Goal: Information Seeking & Learning: Learn about a topic

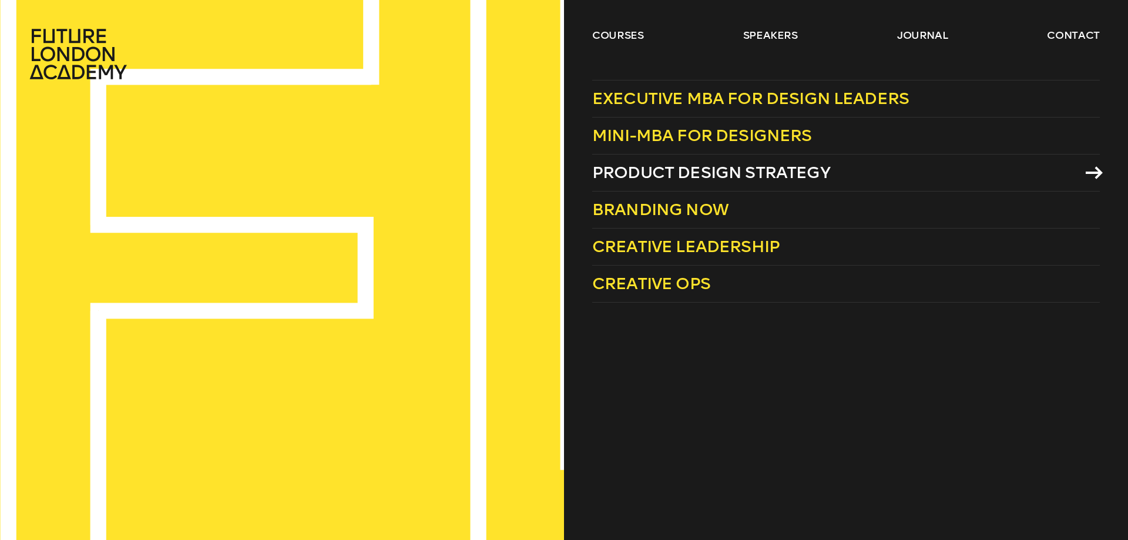
click at [691, 169] on span "Product Design Strategy" at bounding box center [711, 172] width 238 height 19
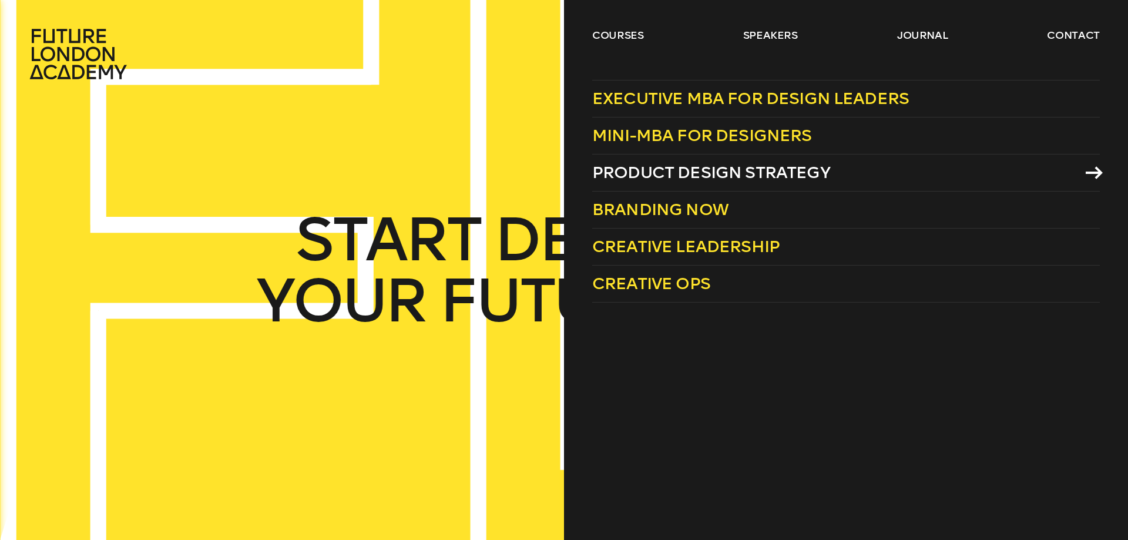
click at [738, 168] on span "Product Design Strategy" at bounding box center [711, 172] width 238 height 19
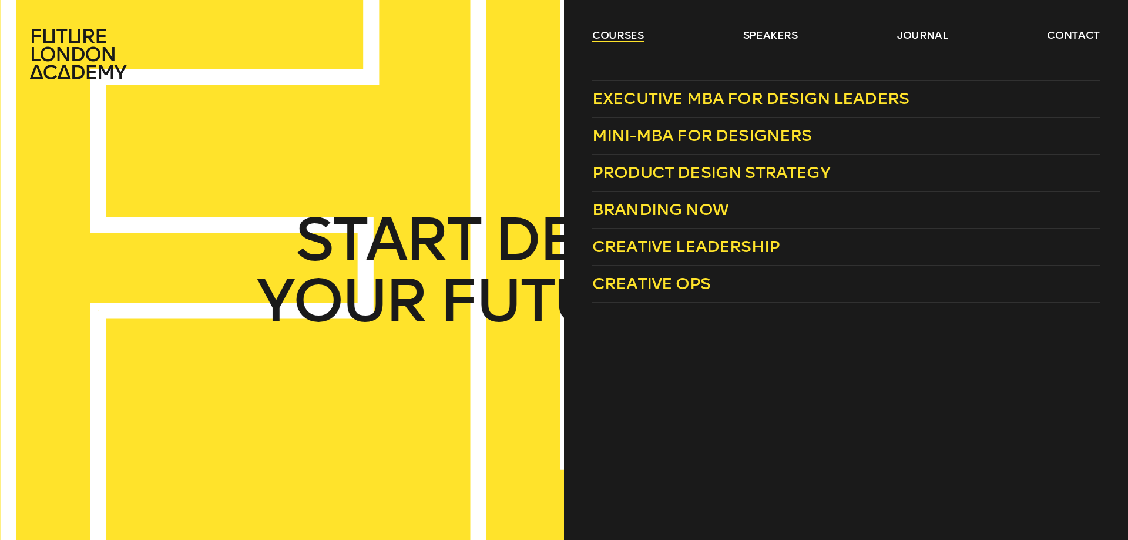
click at [617, 33] on link "courses" at bounding box center [618, 35] width 52 height 14
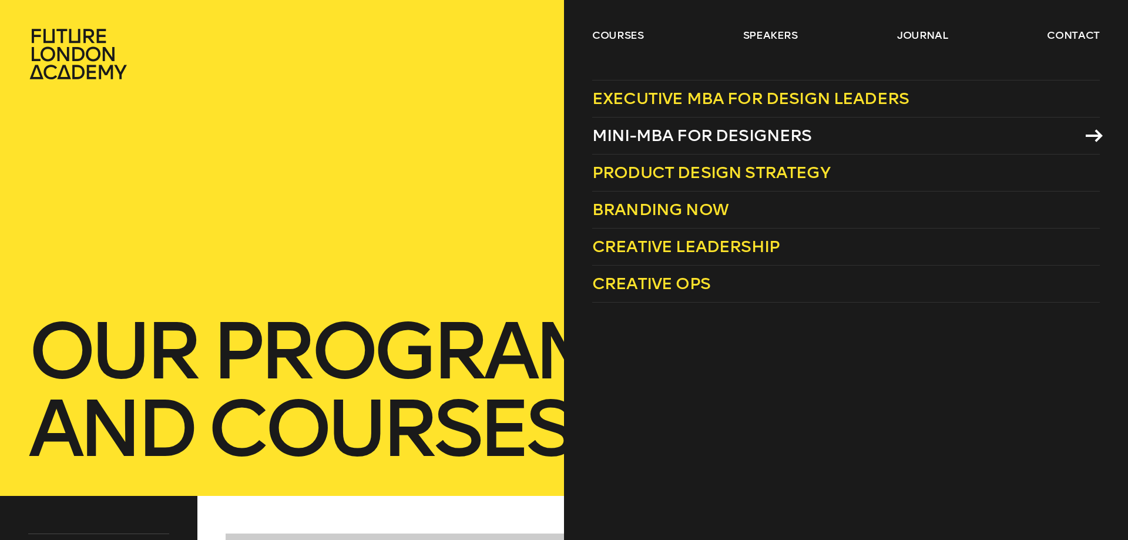
click at [688, 136] on span "Mini-MBA for Designers" at bounding box center [702, 135] width 220 height 19
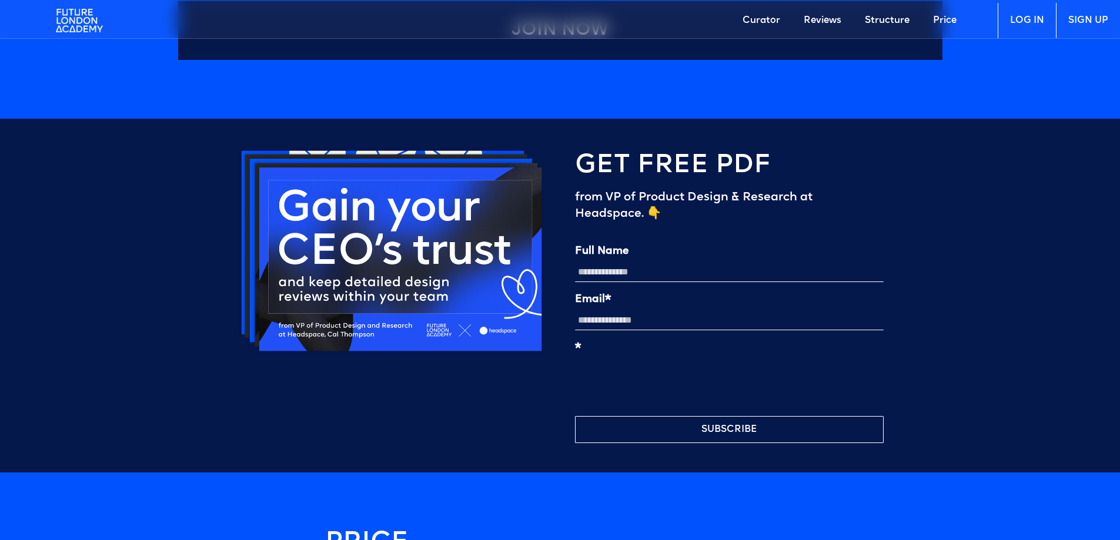
scroll to position [2728, 0]
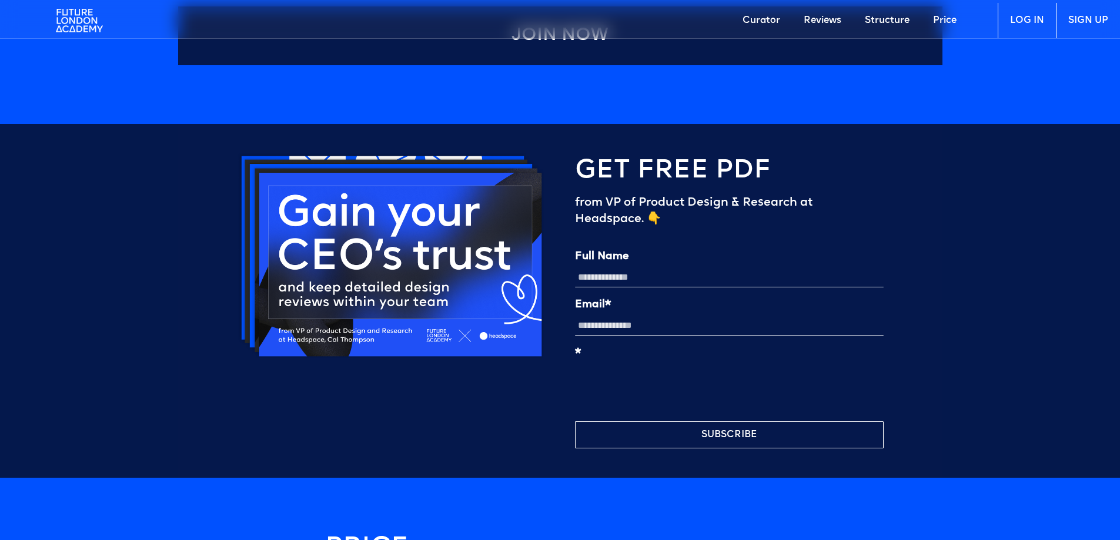
click at [668, 279] on input "Full Name" at bounding box center [729, 277] width 309 height 20
type input "**********"
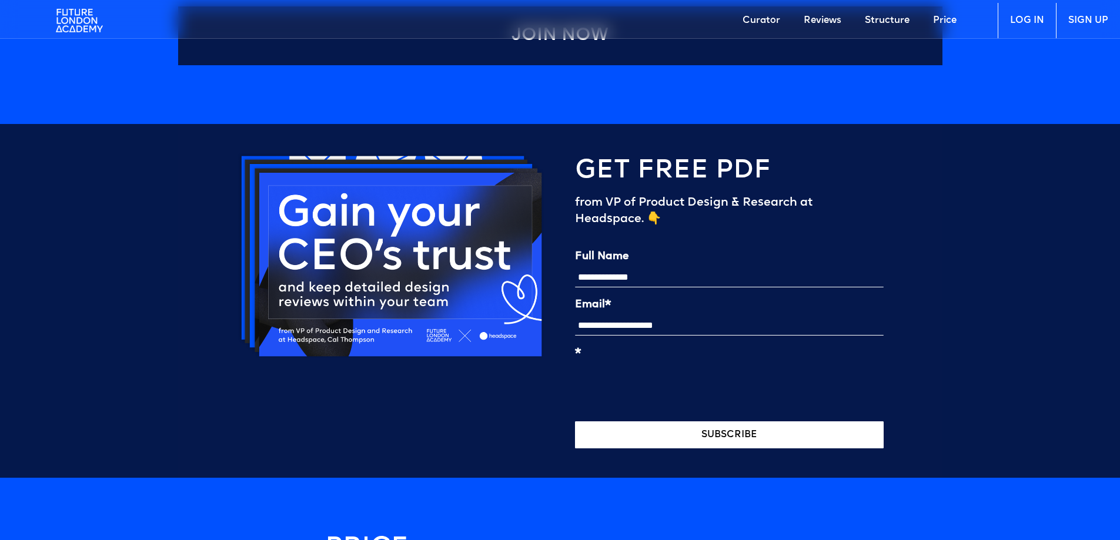
click at [742, 434] on button "SUBSCRIBE" at bounding box center [729, 434] width 309 height 27
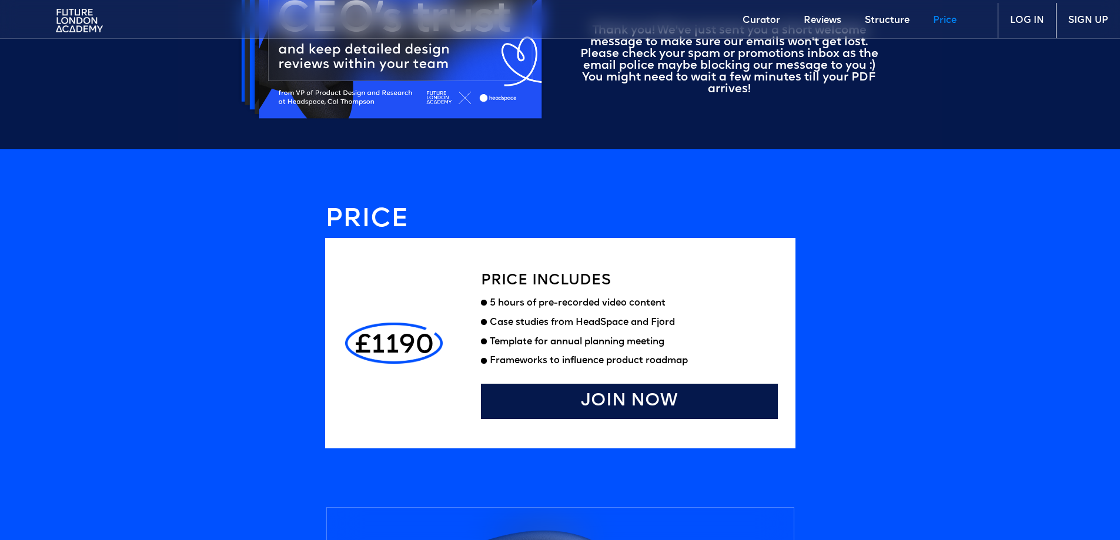
scroll to position [3085, 0]
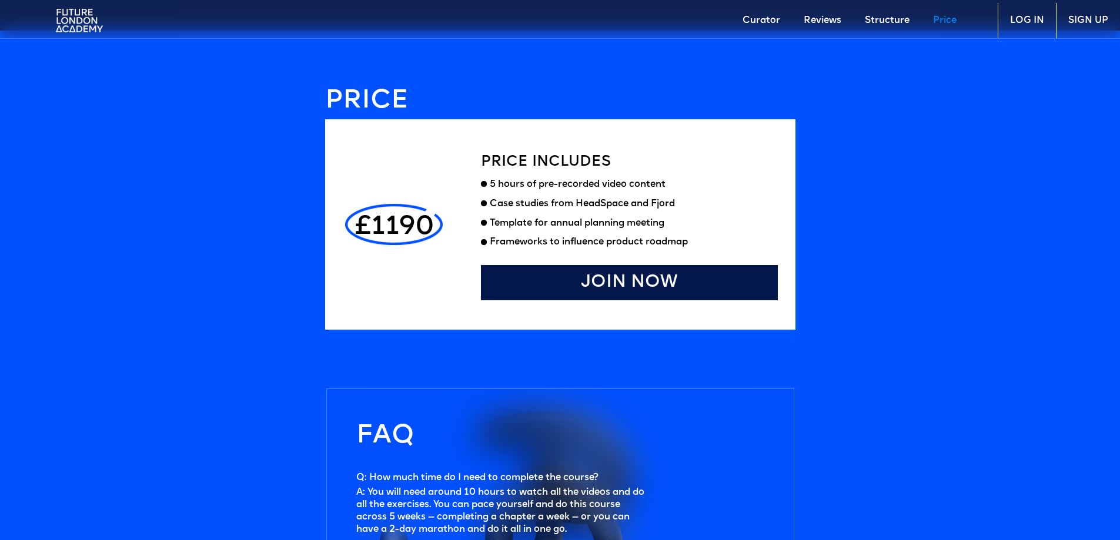
click at [408, 217] on h4 "£1190" at bounding box center [393, 228] width 79 height 24
copy h4 "1190"
click at [946, 22] on link "Price" at bounding box center [944, 20] width 47 height 35
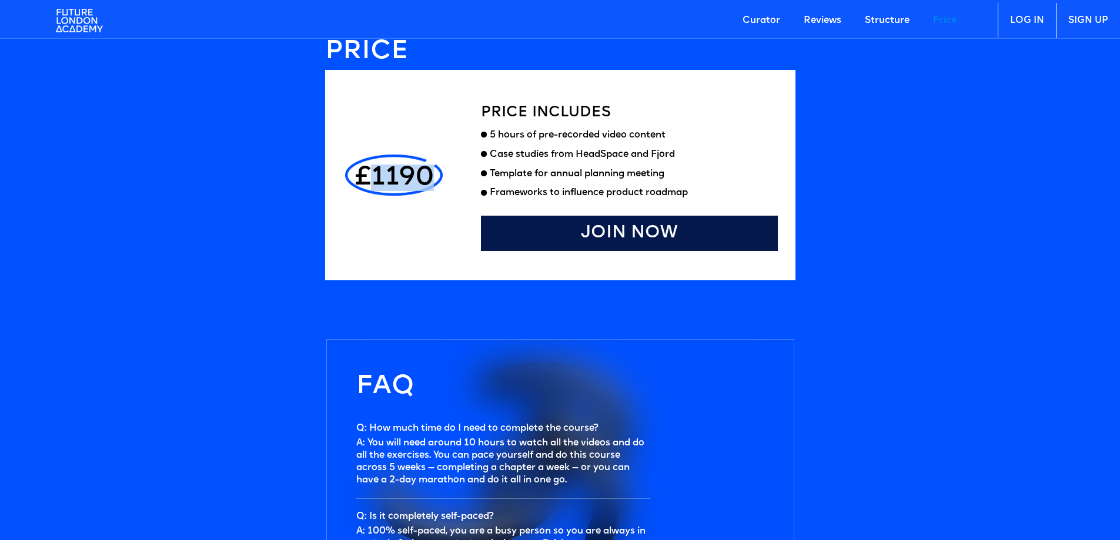
scroll to position [3136, 0]
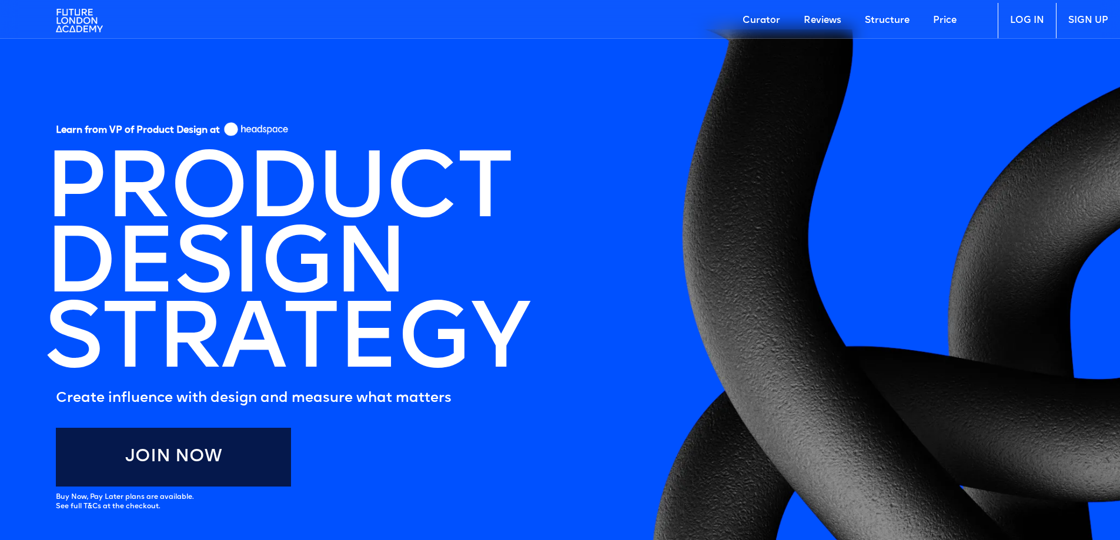
click at [552, 250] on section "Learn from VP of Product Design at PRODUCT DESIGN STRATEGY Create influence wit…" at bounding box center [560, 353] width 1120 height 648
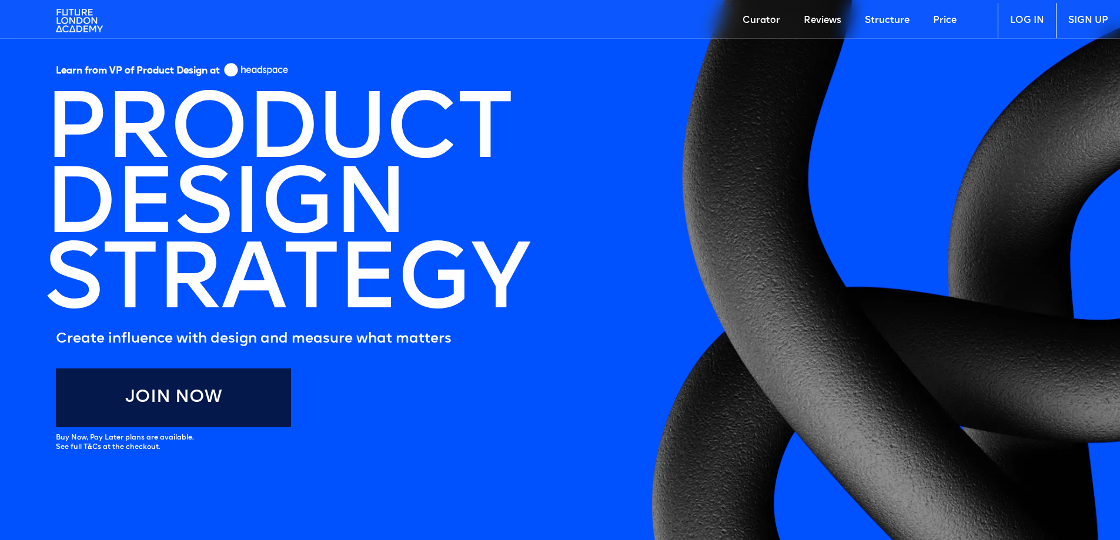
scroll to position [235, 0]
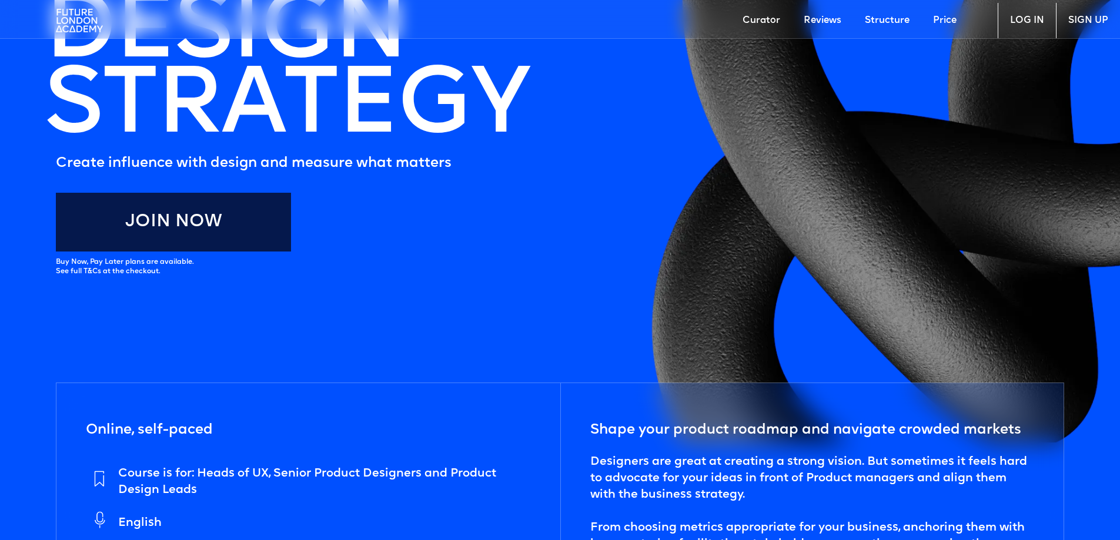
click at [765, 15] on link "Curator" at bounding box center [761, 20] width 61 height 35
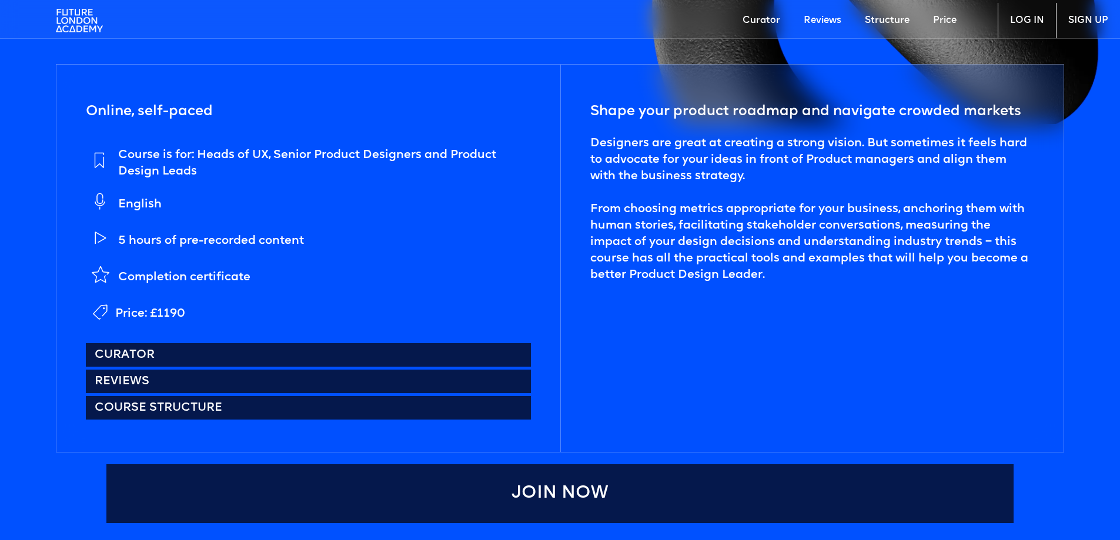
click at [900, 19] on link "Structure" at bounding box center [887, 20] width 68 height 35
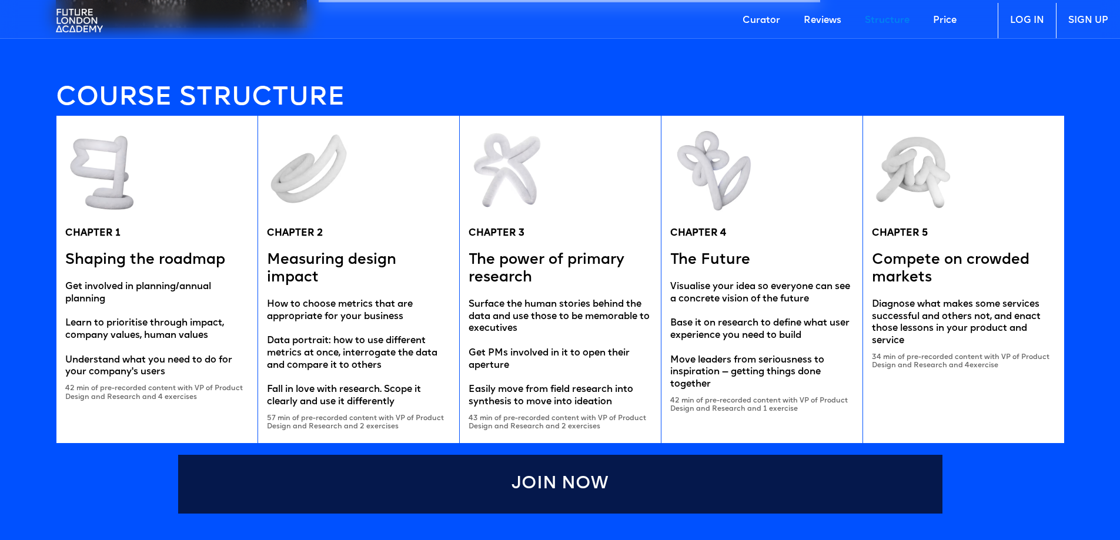
scroll to position [2284, 0]
